Goal: Check status: Check status

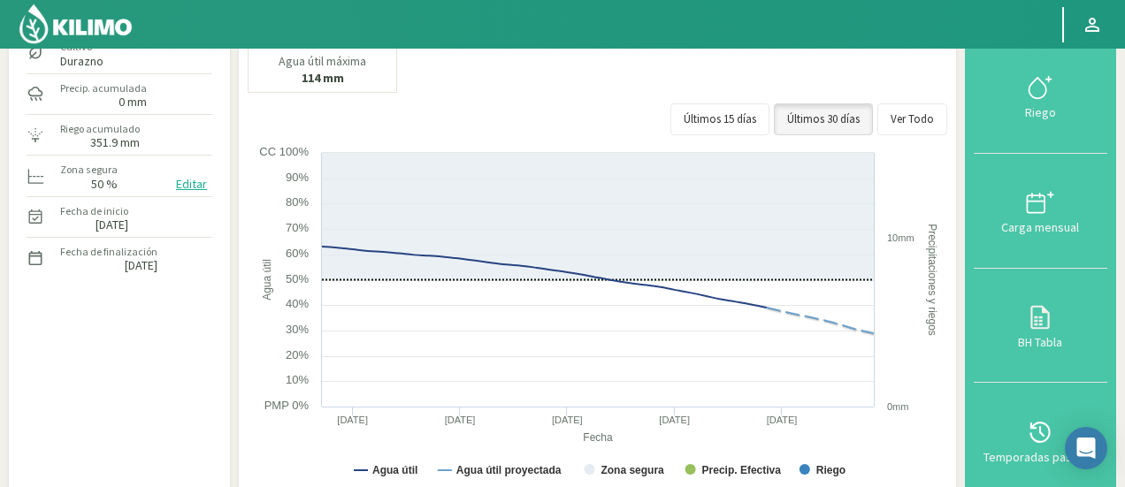
click at [235, 84] on div "Datos del sector Agr. Huertos de Chocalan Agrícola Bakia Agrícola [GEOGRAPHIC_D…" at bounding box center [562, 452] width 1107 height 1075
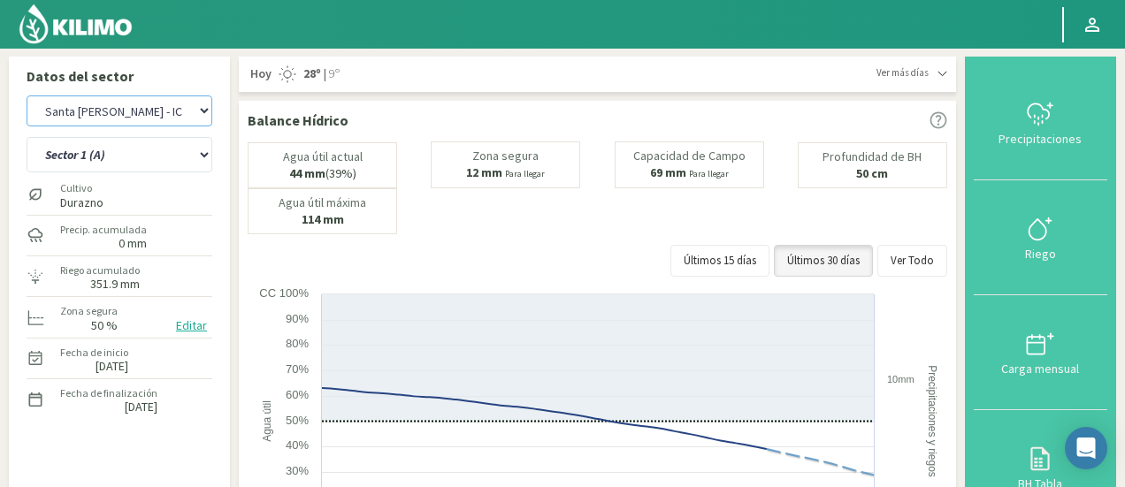
click at [150, 109] on select "Agr. Huertos de Chocalan Agrícola Bakia Agrícola [GEOGRAPHIC_DATA] - IC Agrícol…" at bounding box center [120, 111] width 186 height 31
click at [27, 96] on select "Agr. Huertos de Chocalan Agrícola Bakia Agrícola [GEOGRAPHIC_DATA] - IC Agrícol…" at bounding box center [120, 111] width 186 height 31
select select "874: Object"
select select "12: Object"
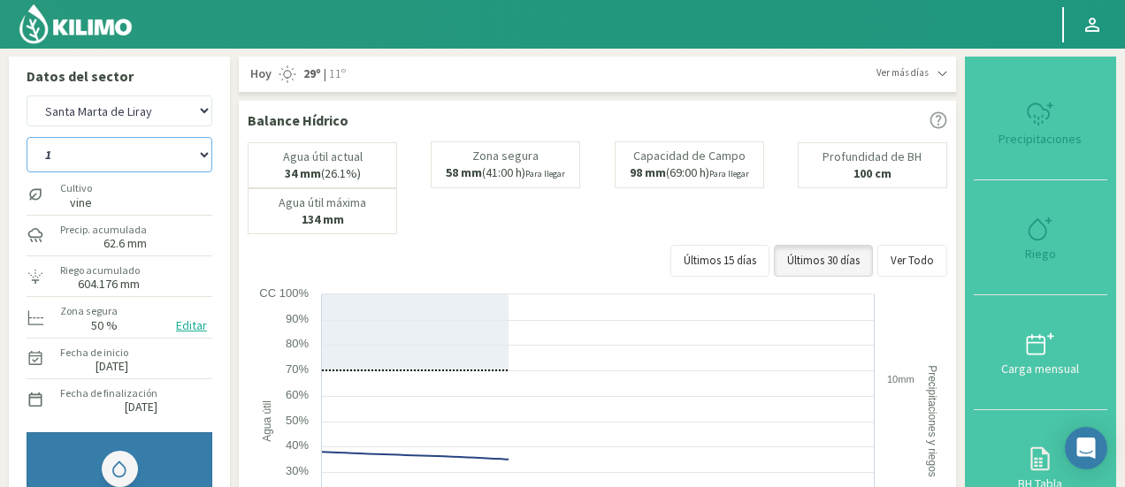
click at [161, 158] on select "1 11 ORIENTE 11 PONIENTE 12 NORTE 12 SUR 13 14 18 20/21 26 27 28 29 2-A 2-B 3 3…" at bounding box center [120, 154] width 186 height 35
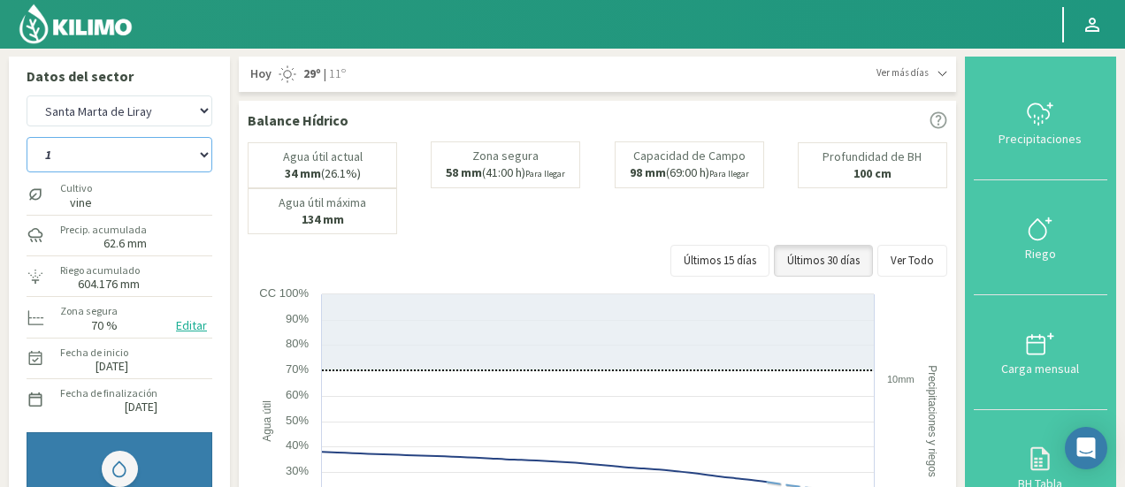
click at [161, 158] on select "1 11 ORIENTE 11 PONIENTE 12 NORTE 12 SUR 13 14 18 20/21 26 27 28 29 2-A 2-B 3 3…" at bounding box center [120, 154] width 186 height 35
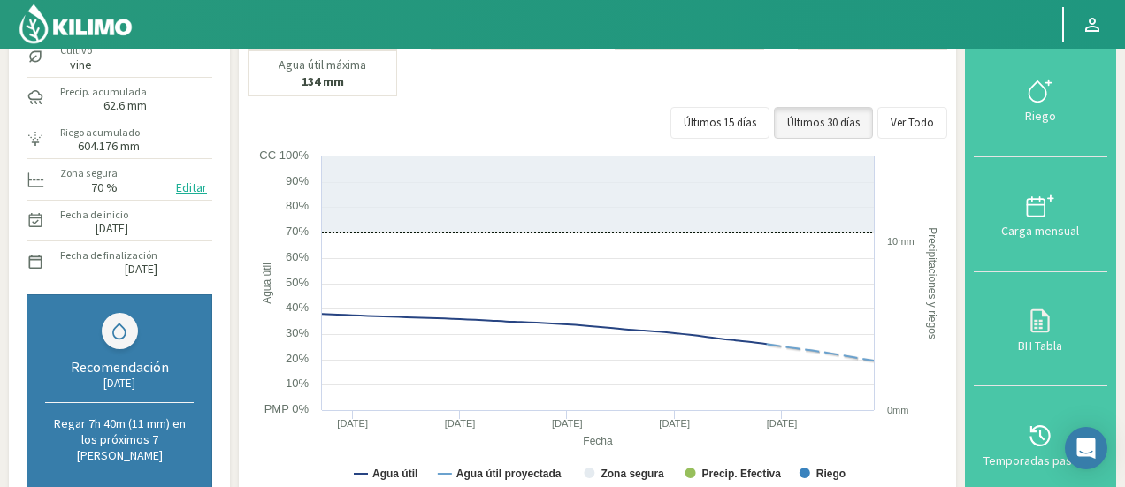
scroll to position [134, 0]
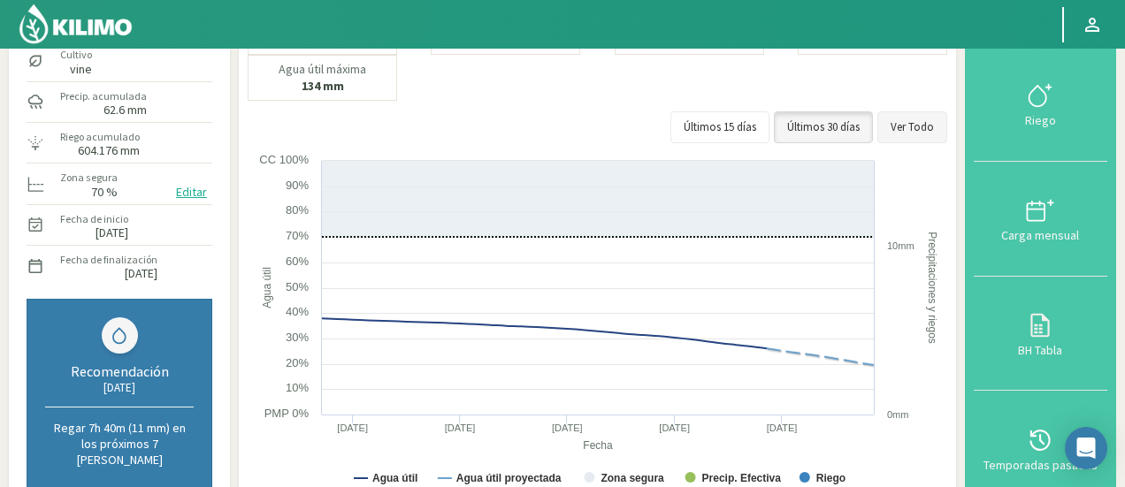
click at [914, 130] on button "Ver Todo" at bounding box center [912, 127] width 70 height 32
